Goal: Task Accomplishment & Management: Use online tool/utility

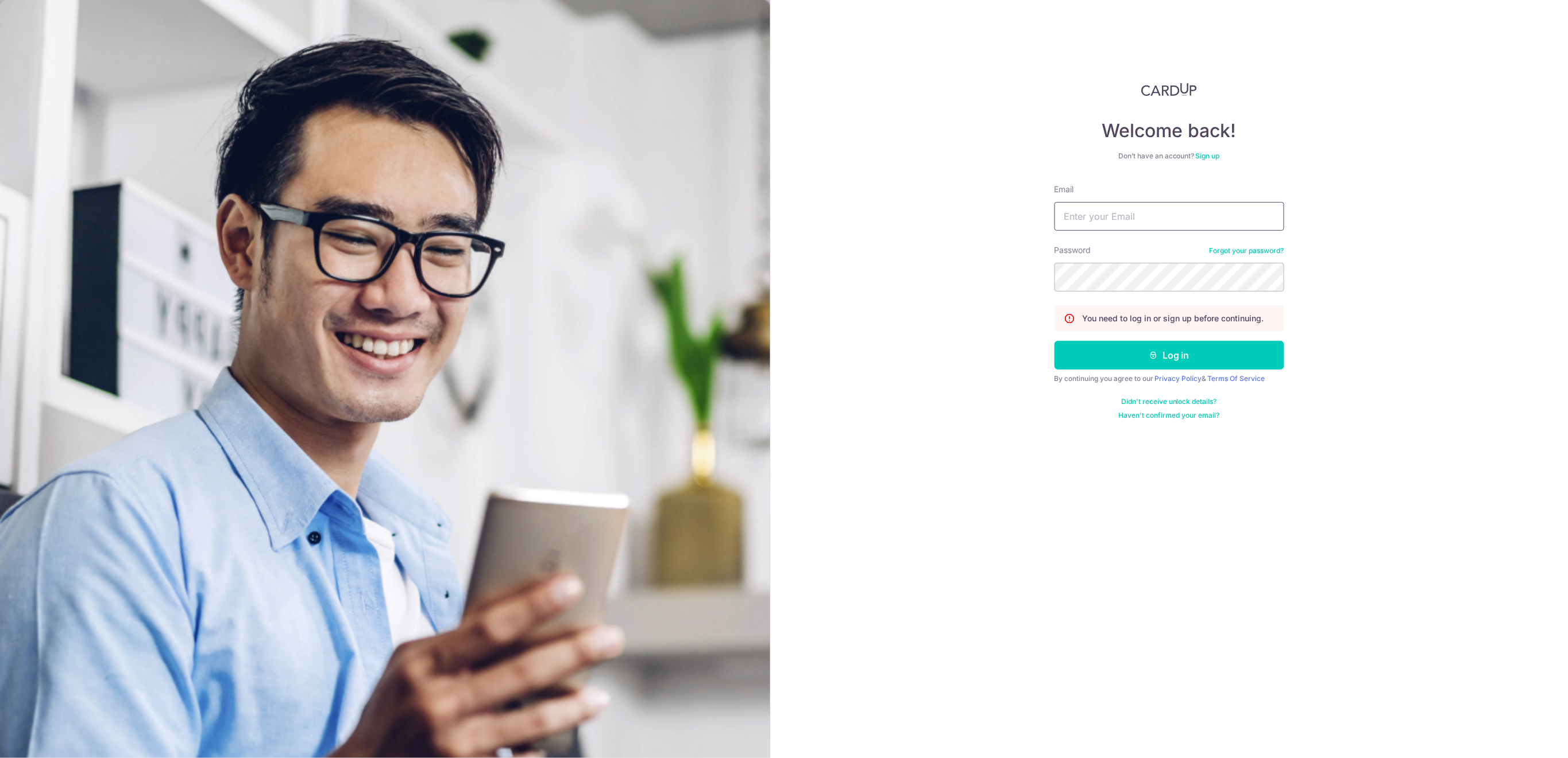
click at [1205, 217] on input "Email" at bounding box center [1169, 216] width 230 height 29
type input "[EMAIL_ADDRESS][DOMAIN_NAME]"
click at [1106, 357] on button "Log in" at bounding box center [1169, 355] width 230 height 29
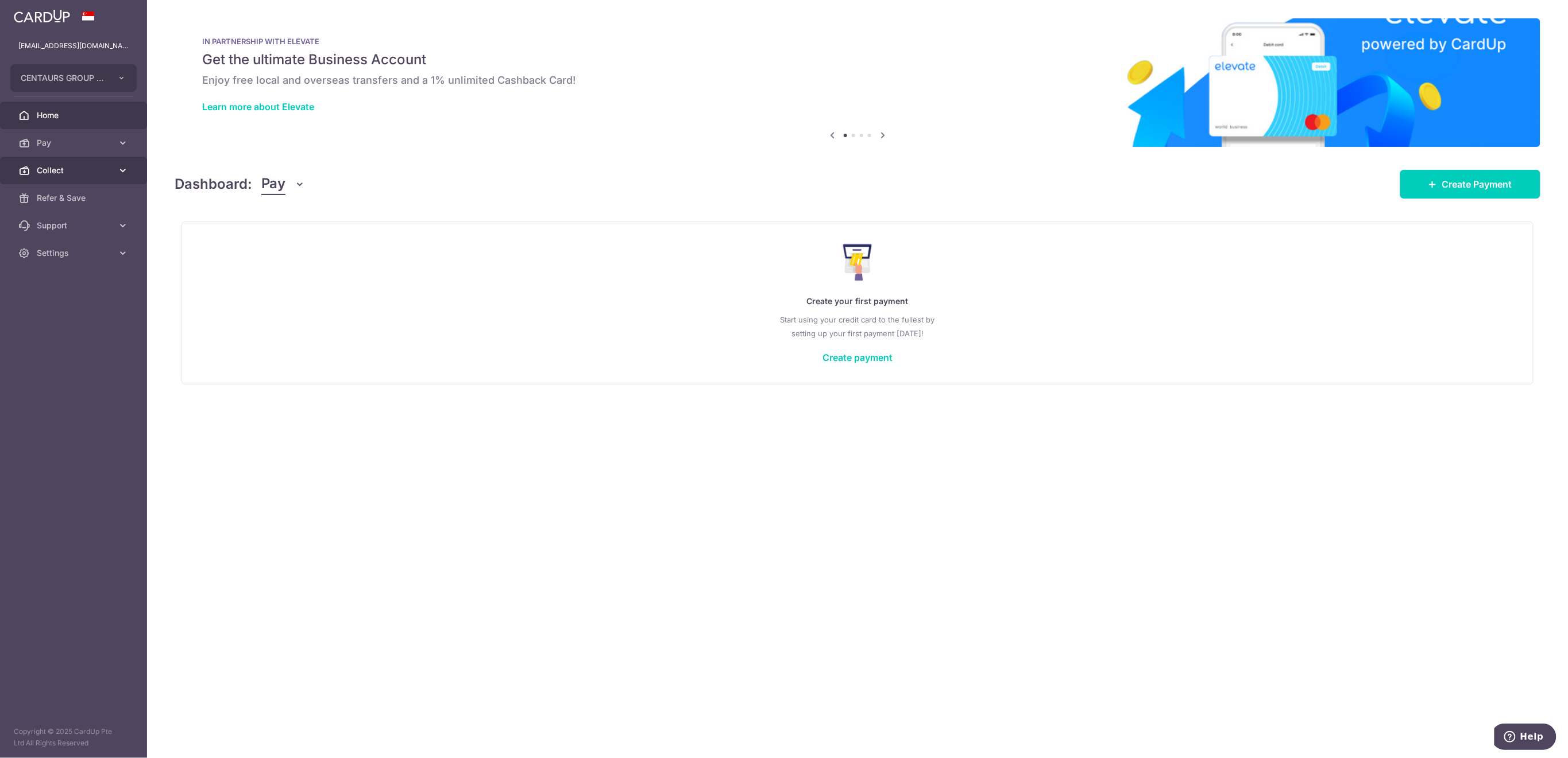
click at [77, 174] on span "Collect" at bounding box center [75, 170] width 76 height 11
click at [84, 252] on span "Payment Requests" at bounding box center [75, 252] width 76 height 11
